Goal: Transaction & Acquisition: Book appointment/travel/reservation

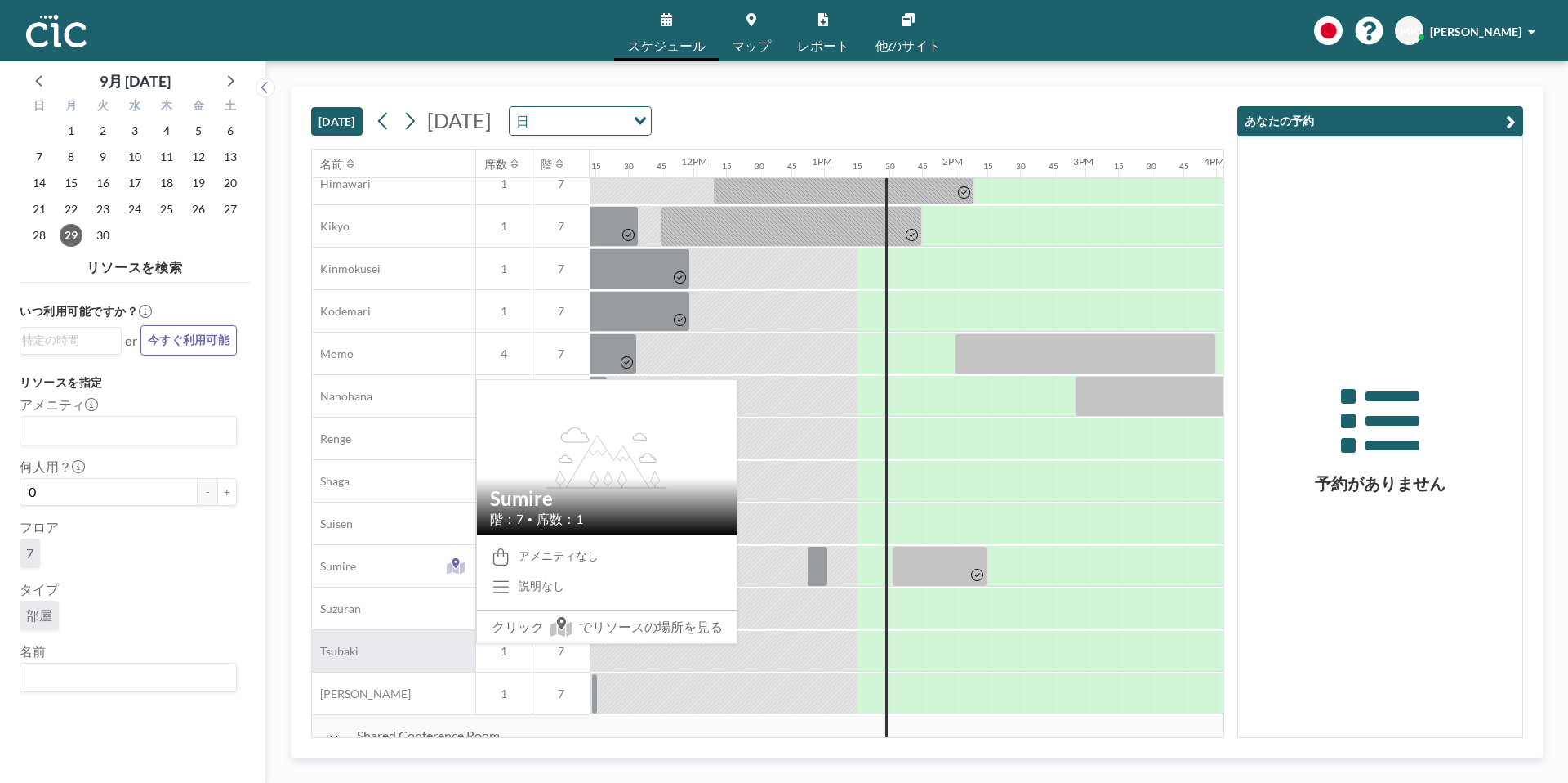
scroll to position [662, 1465]
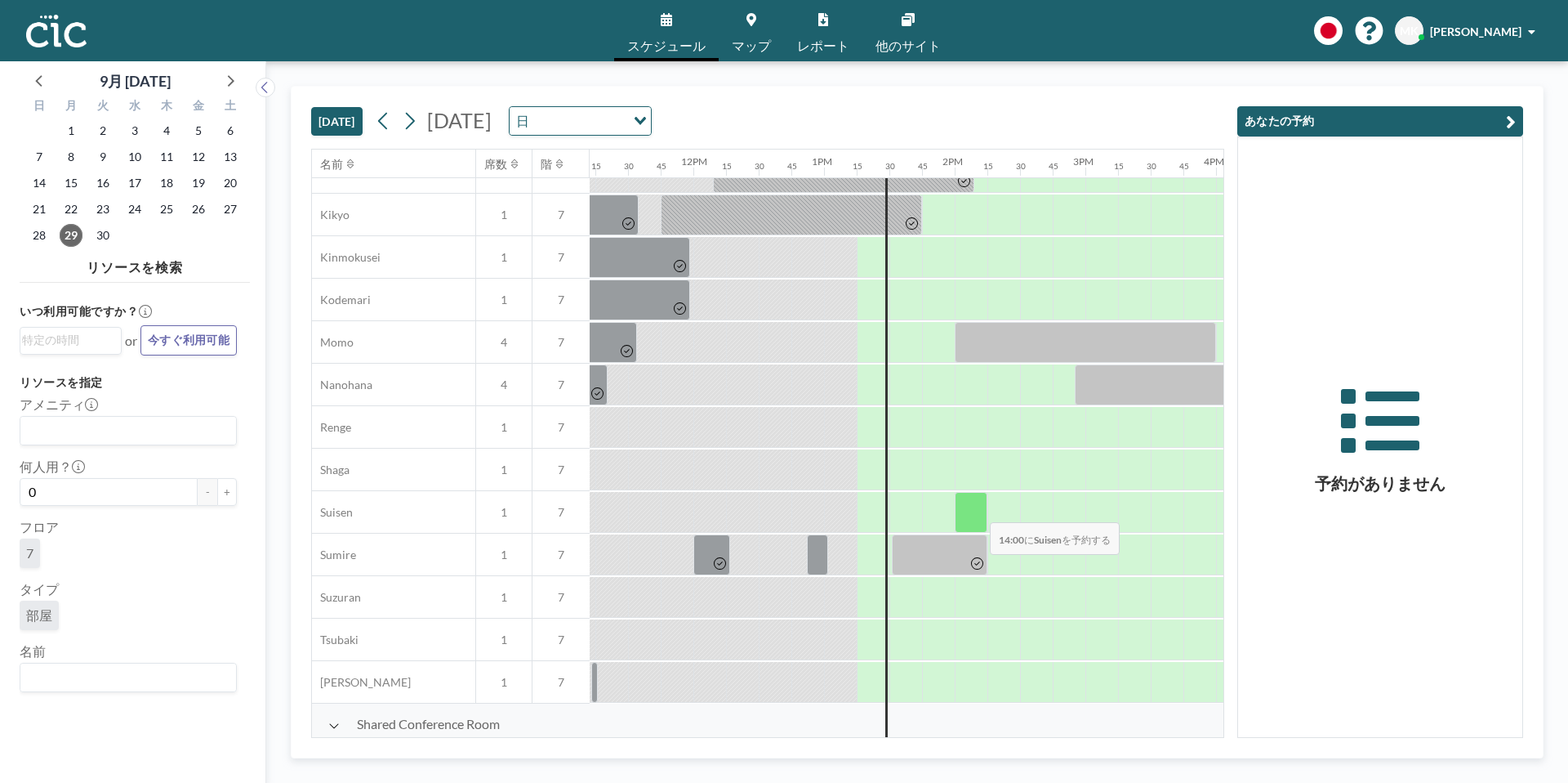
click at [977, 512] on div at bounding box center [971, 512] width 33 height 41
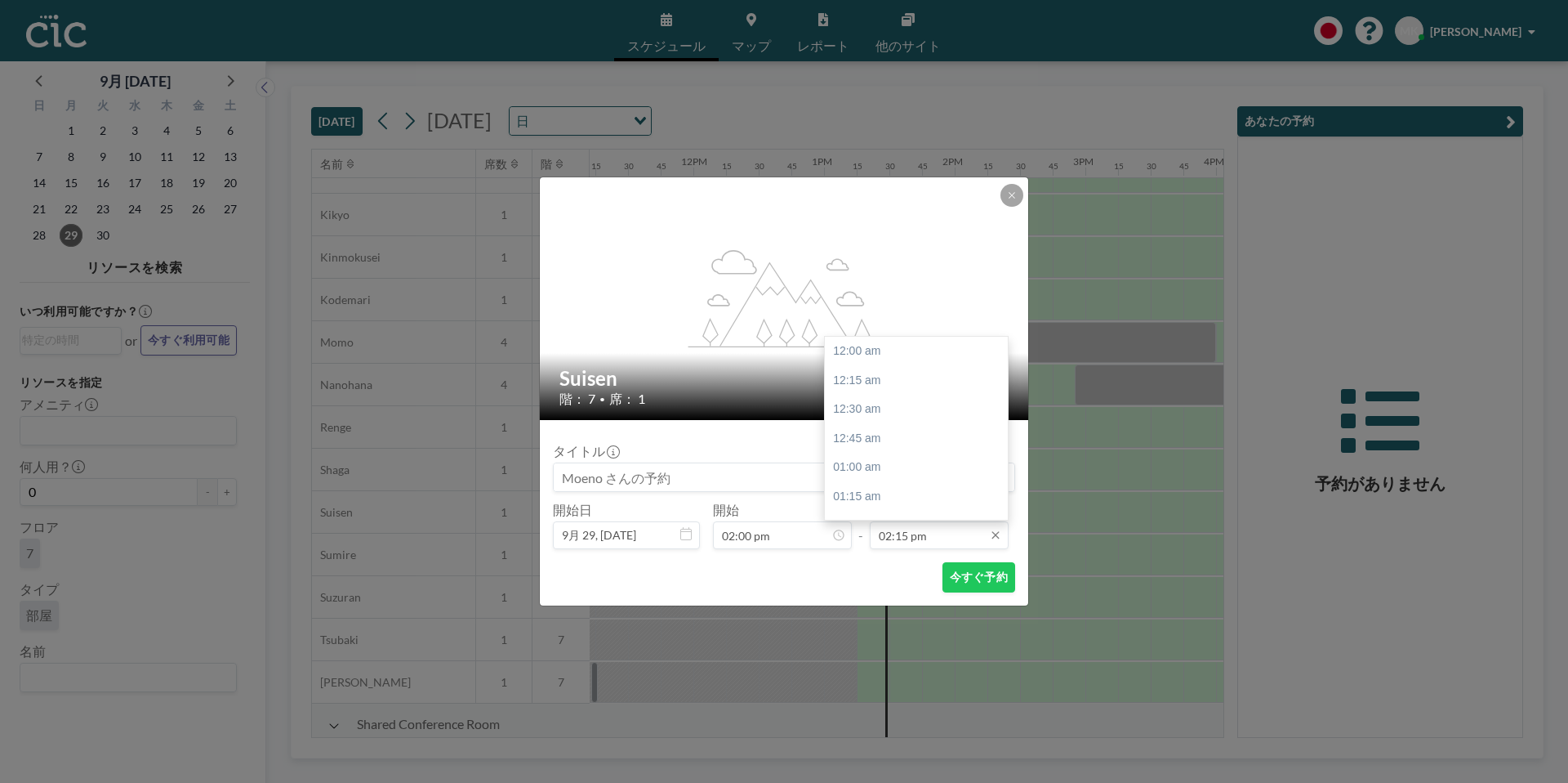
scroll to position [1658, 0]
click at [917, 542] on input "02:15 pm" at bounding box center [939, 535] width 139 height 28
click at [890, 377] on div "03:00 pm" at bounding box center [916, 380] width 183 height 30
type input "03:00 pm"
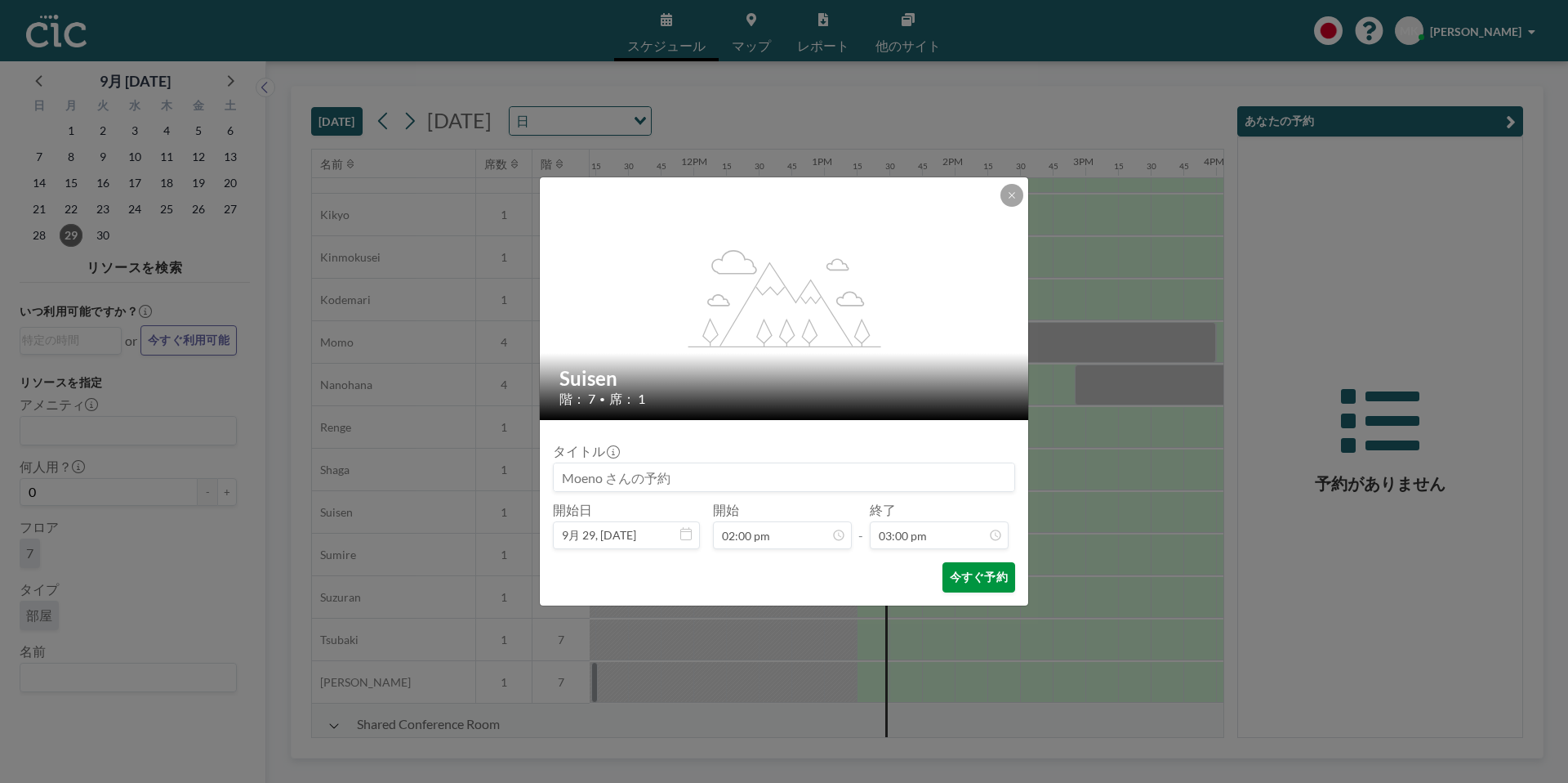
scroll to position [1746, 0]
click at [975, 569] on button "今すぐ予約" at bounding box center [979, 577] width 73 height 30
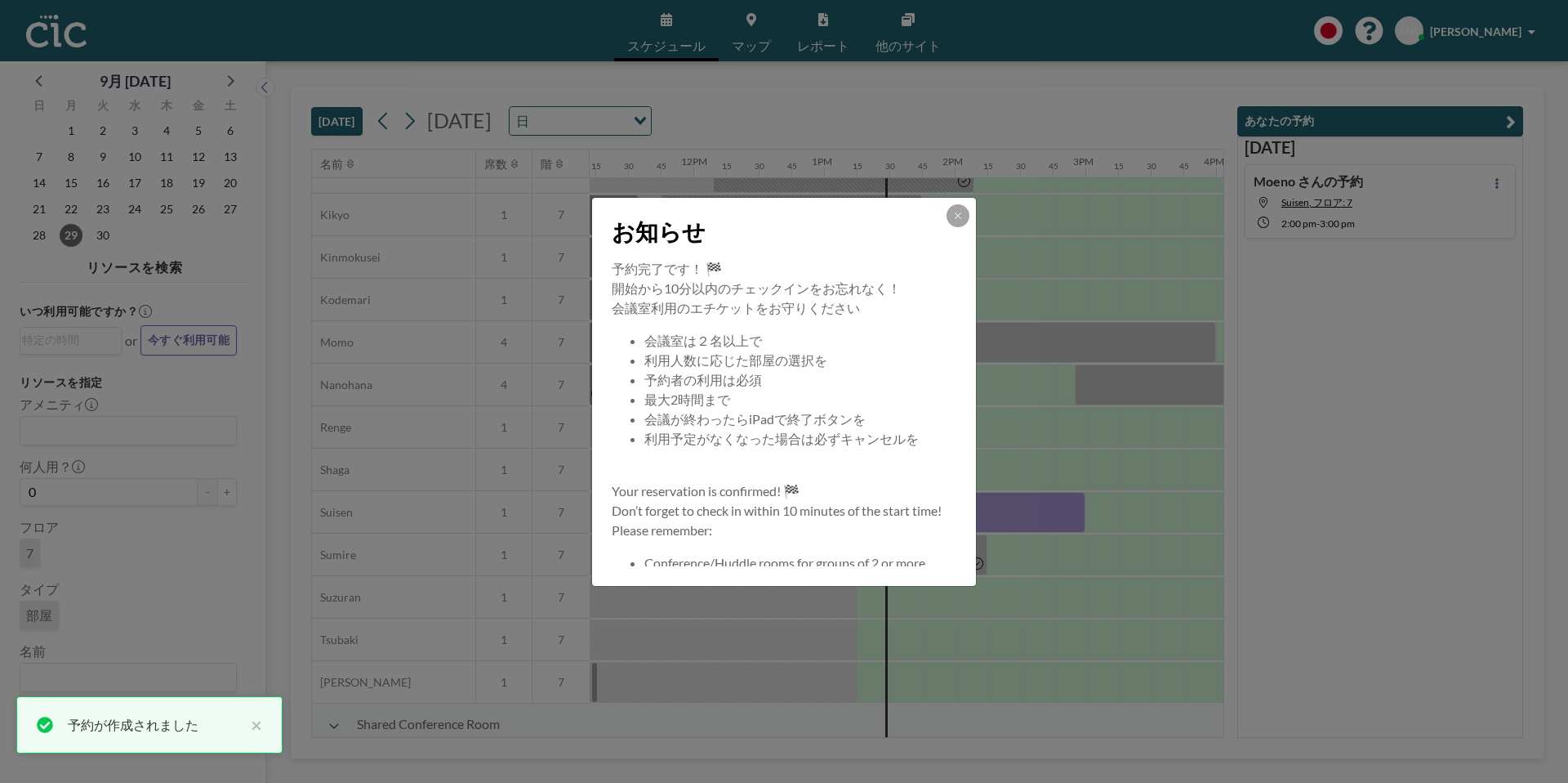
click at [970, 218] on div "お知らせ" at bounding box center [784, 228] width 384 height 61
click at [953, 213] on icon at bounding box center [958, 216] width 10 height 10
